Goal: Task Accomplishment & Management: Complete application form

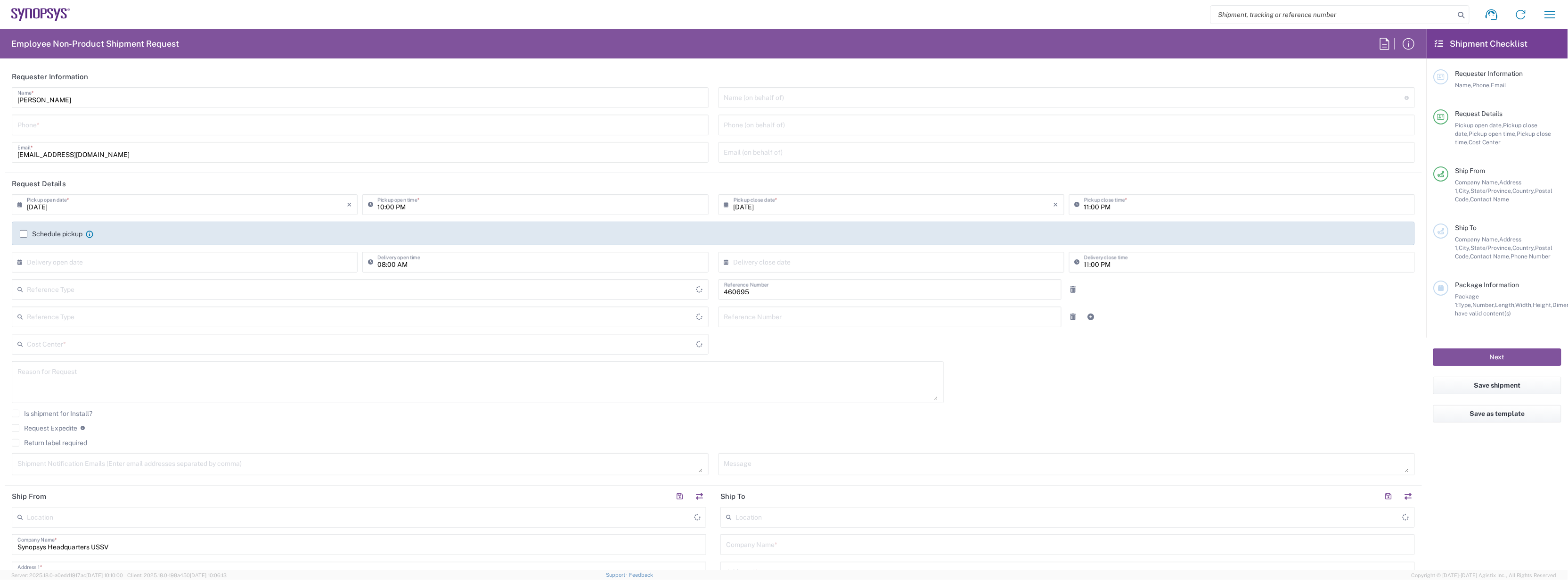
type input "Department"
type input "Delivered at Place"
type input "US01, SDG, M, HAPSOp 460695"
type input "[GEOGRAPHIC_DATA]"
type input "[US_STATE]"
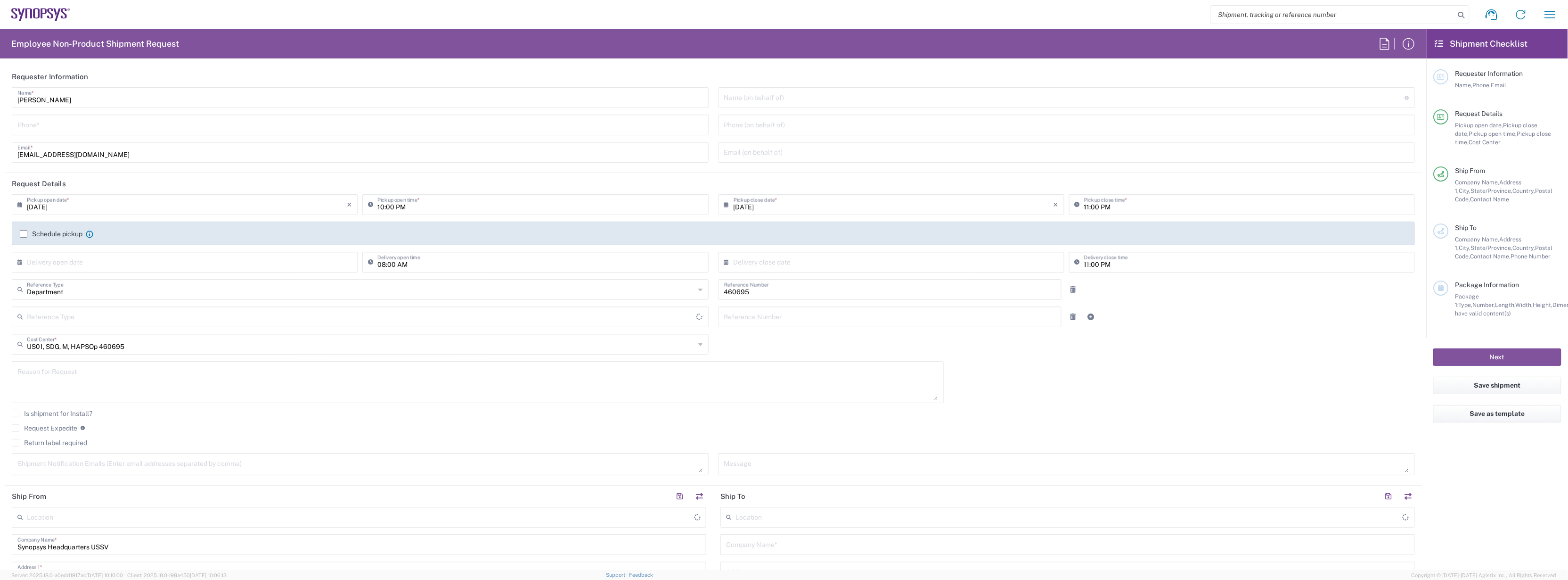
type input "[GEOGRAPHIC_DATA]"
type input "Headquarters USSV"
